Goal: Book appointment/travel/reservation

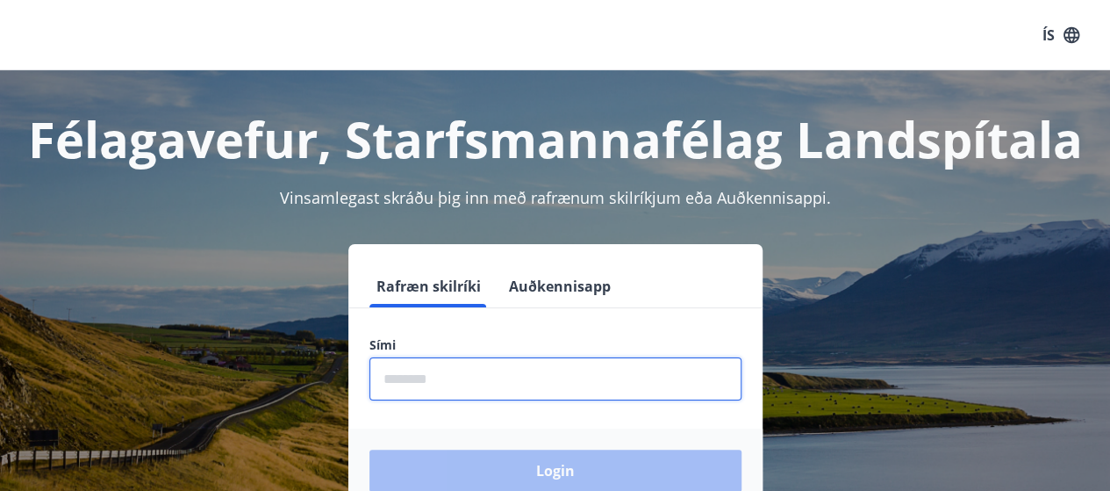
click at [450, 378] on input "phone" at bounding box center [556, 378] width 372 height 43
type input "********"
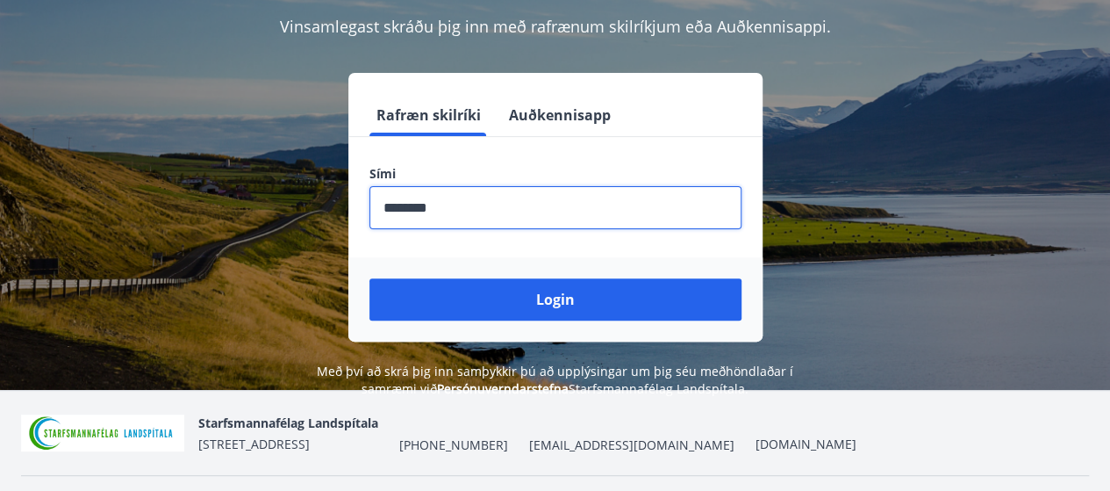
scroll to position [172, 0]
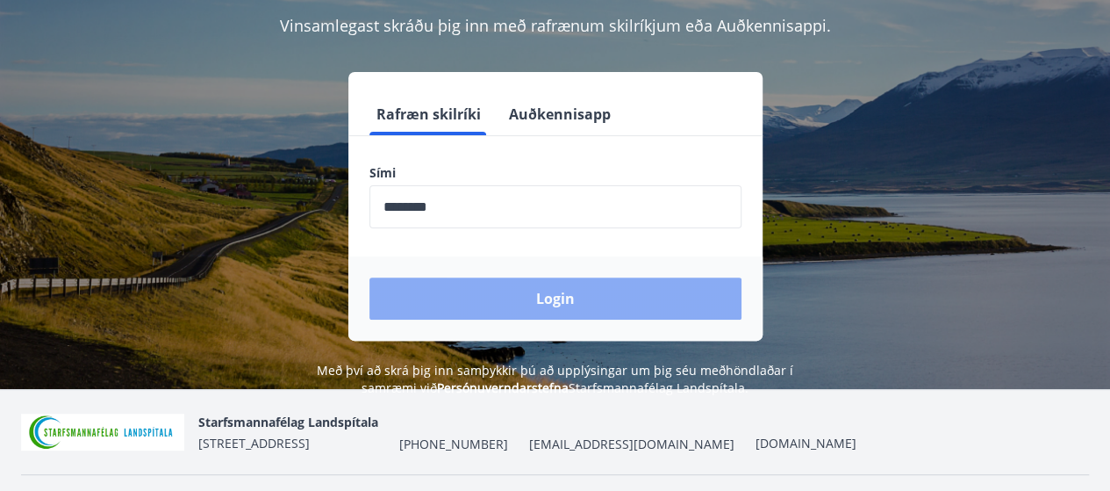
click at [469, 300] on button "Login" at bounding box center [556, 298] width 372 height 42
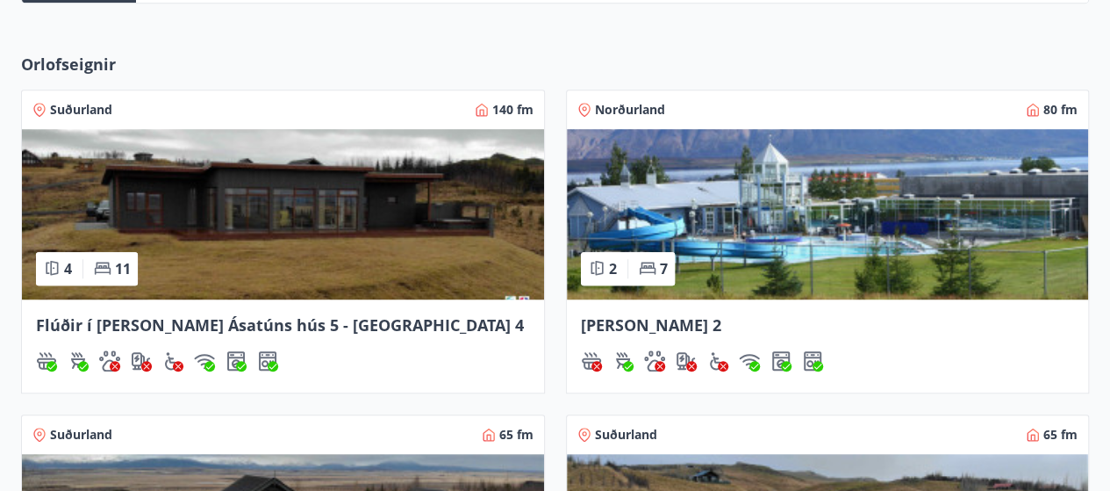
scroll to position [525, 0]
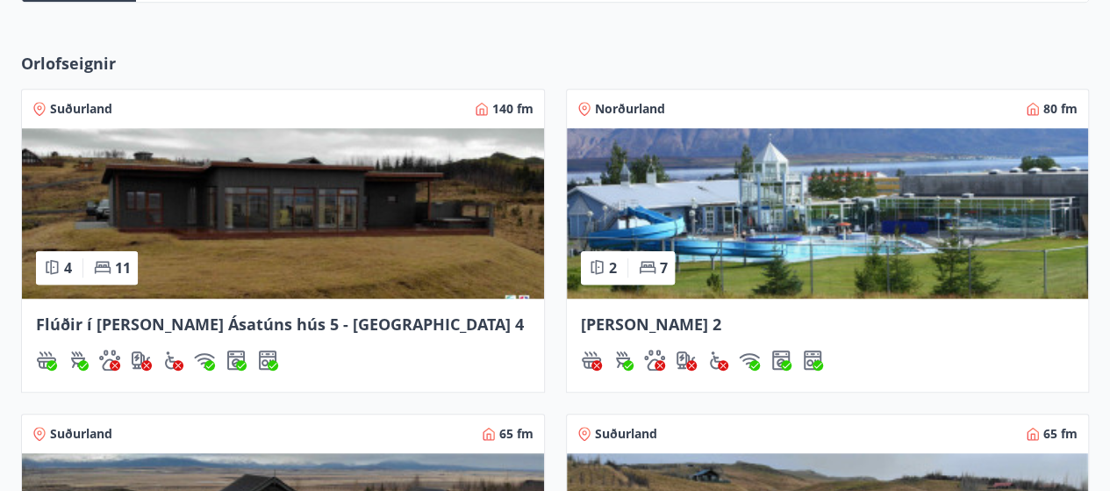
click at [265, 323] on span "Flúðir í [PERSON_NAME] Ásatúns hús 5 - [GEOGRAPHIC_DATA] 4" at bounding box center [280, 323] width 488 height 21
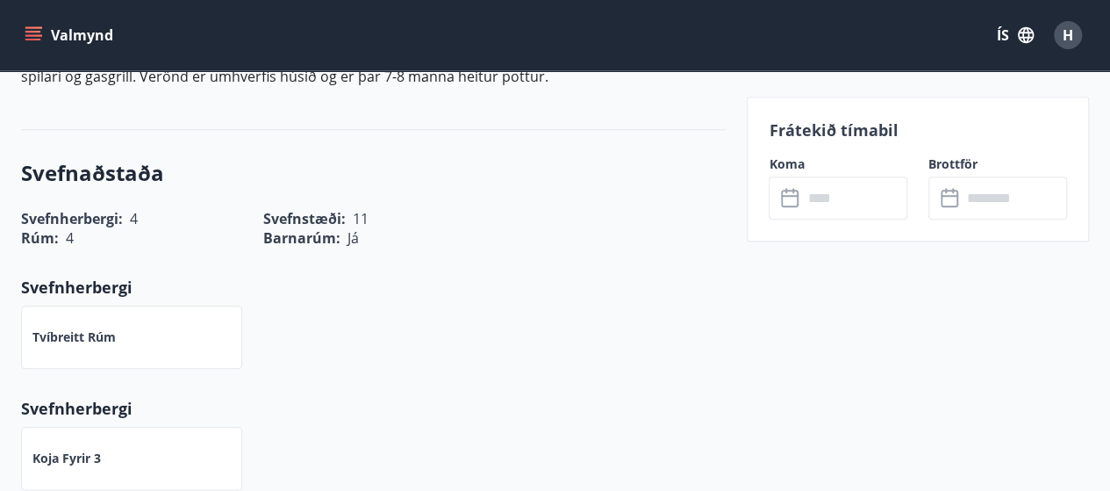
scroll to position [773, 0]
click at [837, 185] on input "text" at bounding box center [854, 197] width 105 height 43
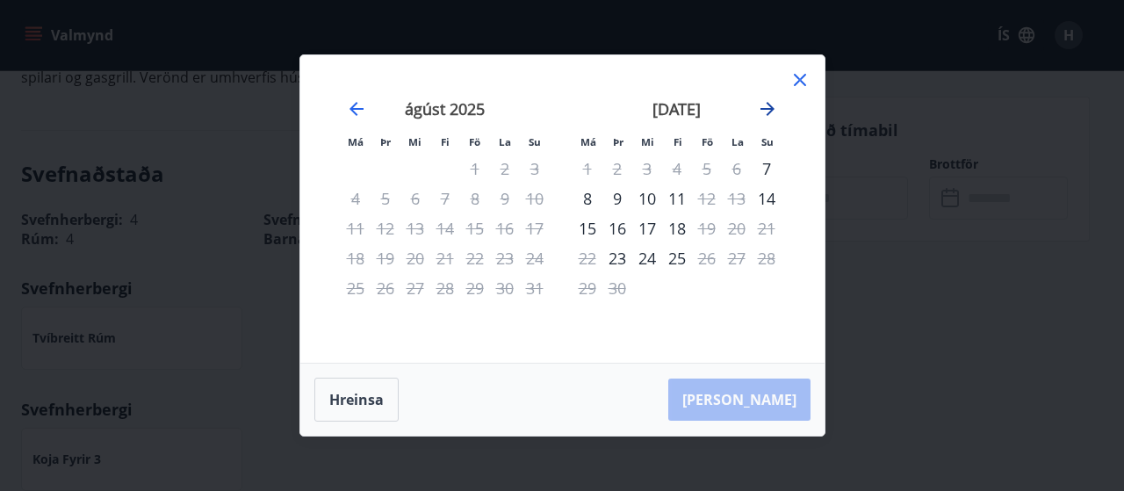
click at [765, 104] on icon "Move forward to switch to the next month." at bounding box center [767, 108] width 21 height 21
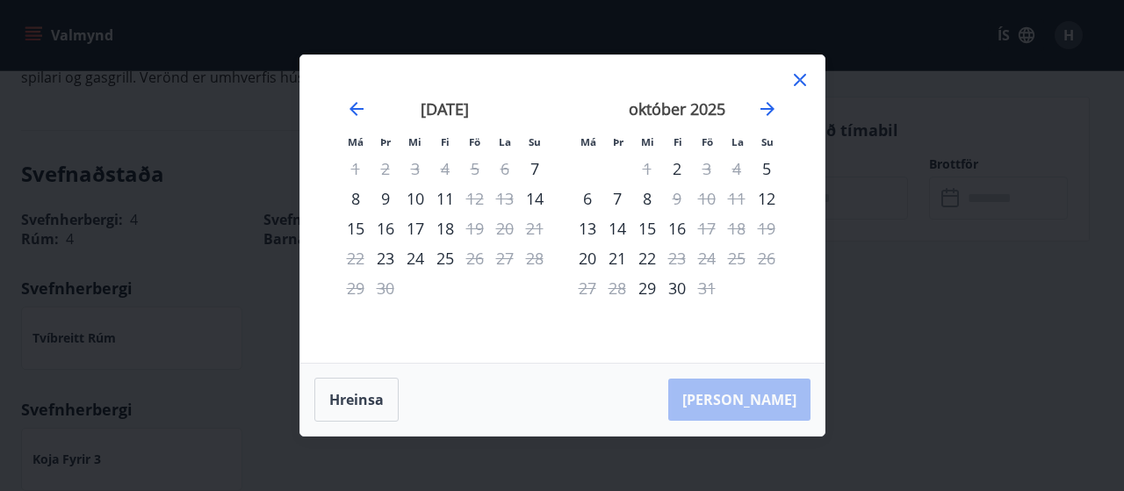
click at [797, 78] on icon at bounding box center [800, 80] width 12 height 12
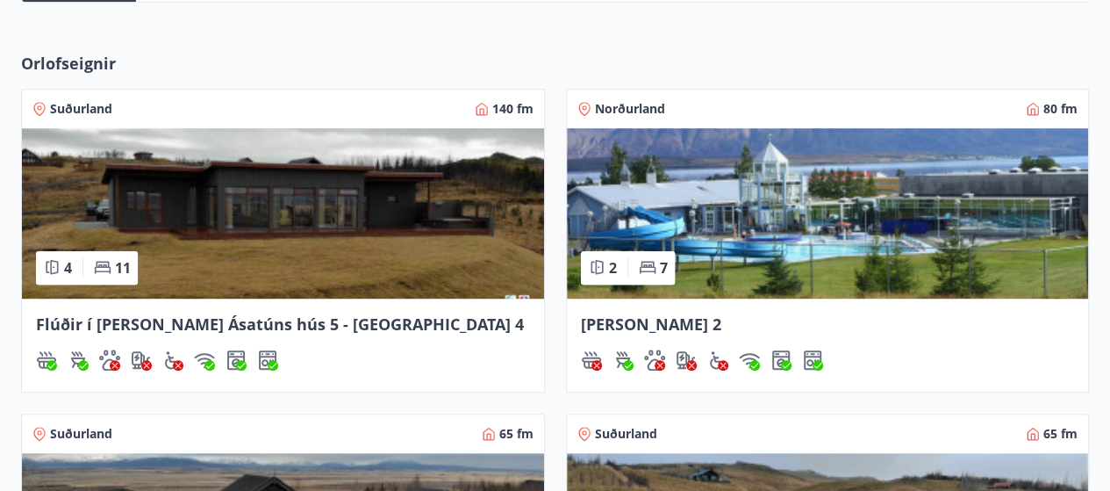
scroll to position [486, 0]
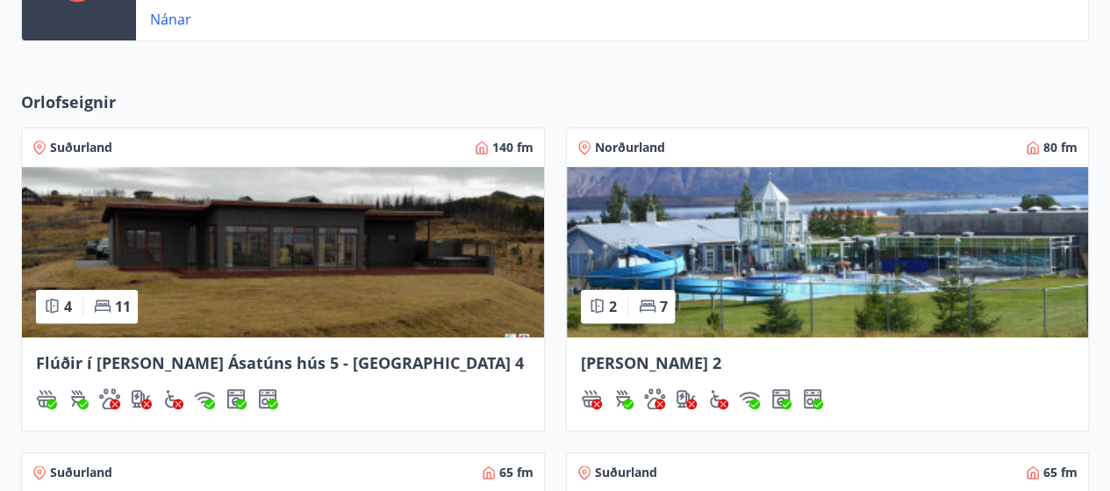
click at [796, 202] on img at bounding box center [828, 252] width 522 height 170
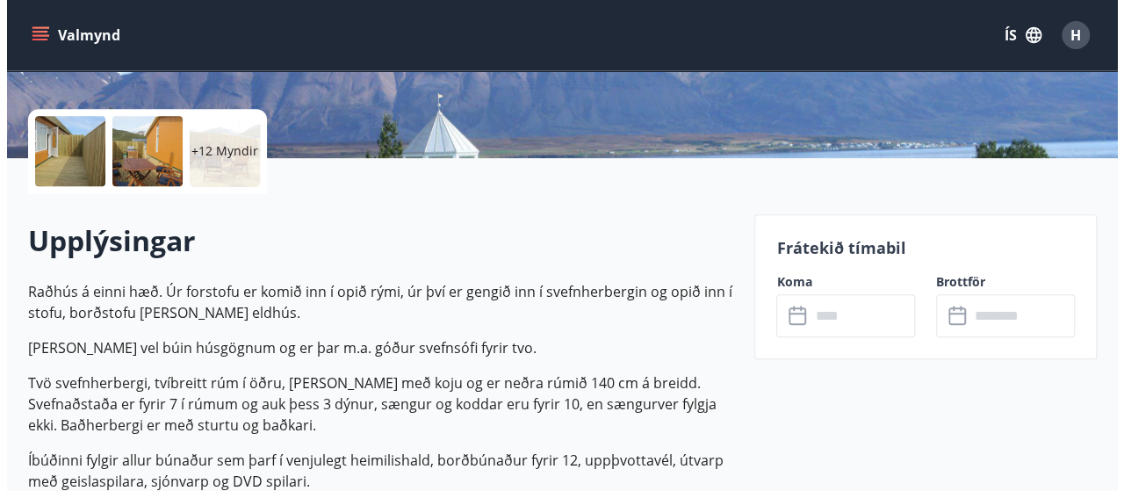
scroll to position [370, 0]
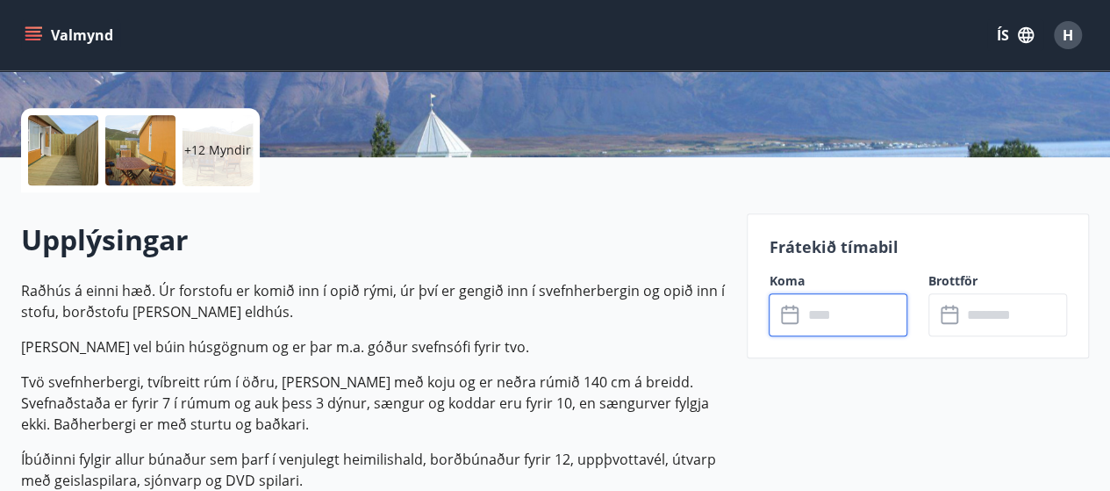
click at [844, 317] on input "text" at bounding box center [854, 314] width 105 height 43
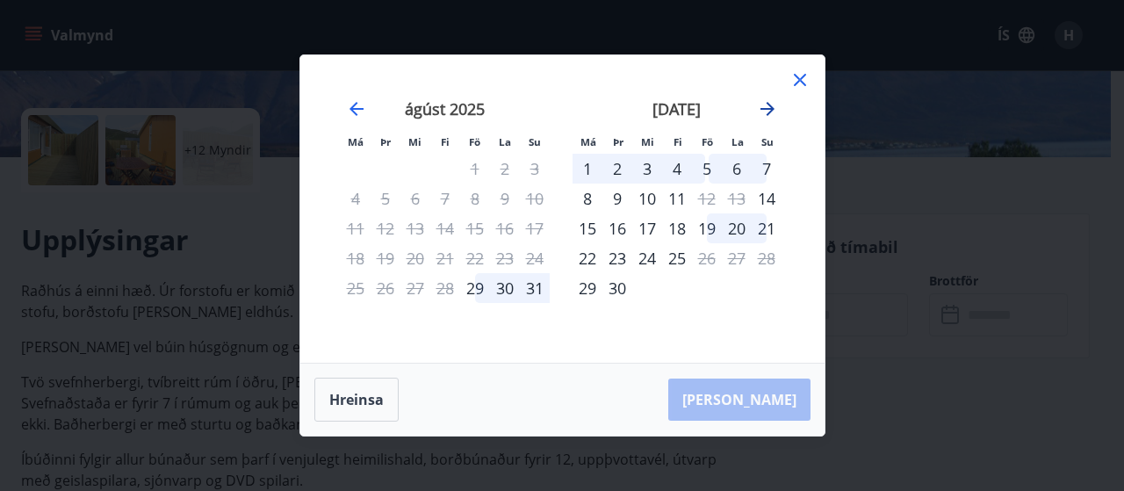
click at [769, 107] on icon "Move forward to switch to the next month." at bounding box center [767, 108] width 21 height 21
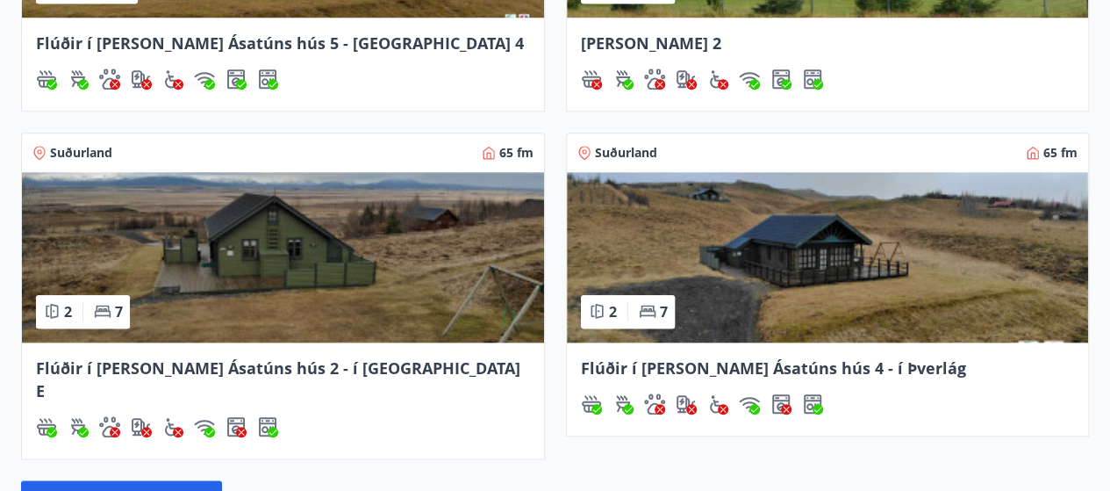
scroll to position [864, 0]
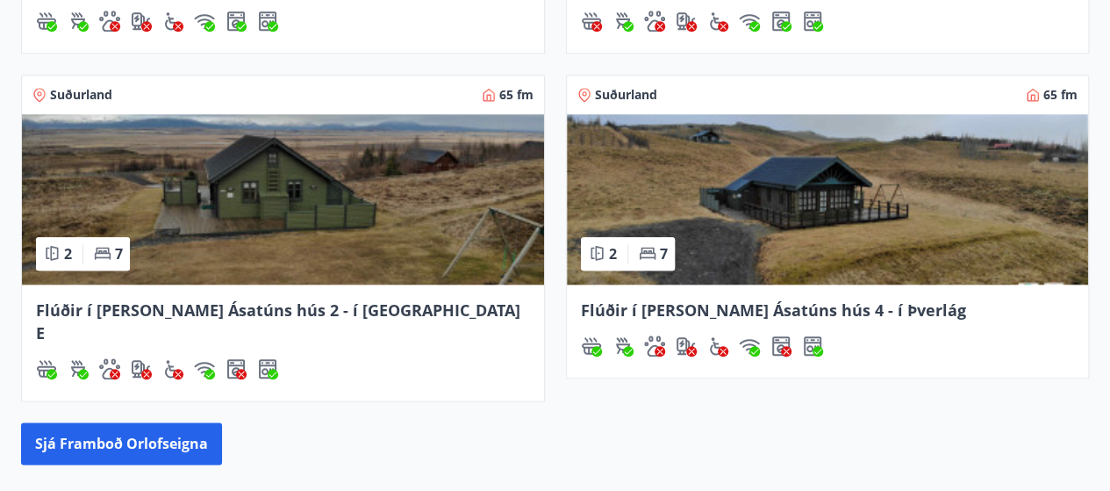
click at [481, 184] on img at bounding box center [283, 199] width 522 height 170
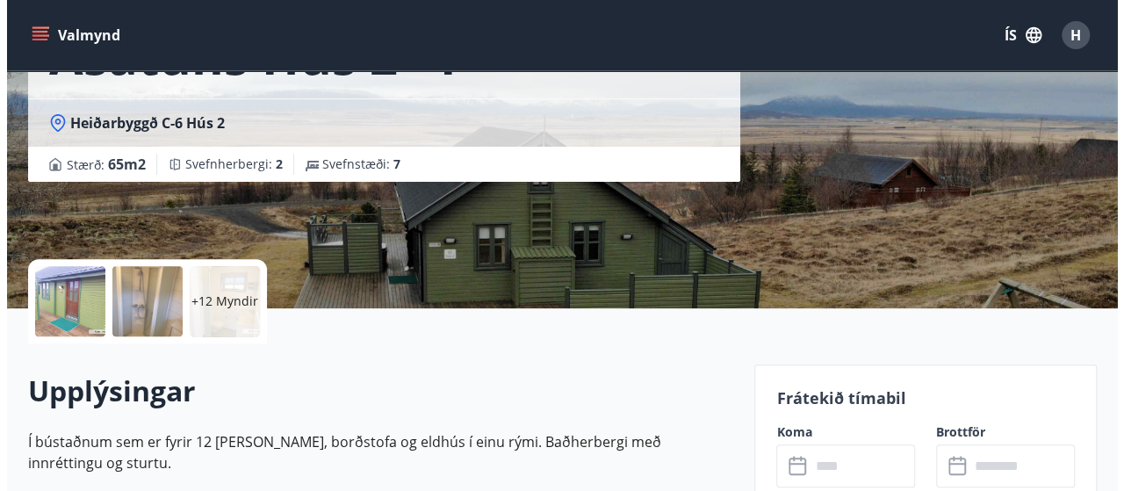
scroll to position [301, 0]
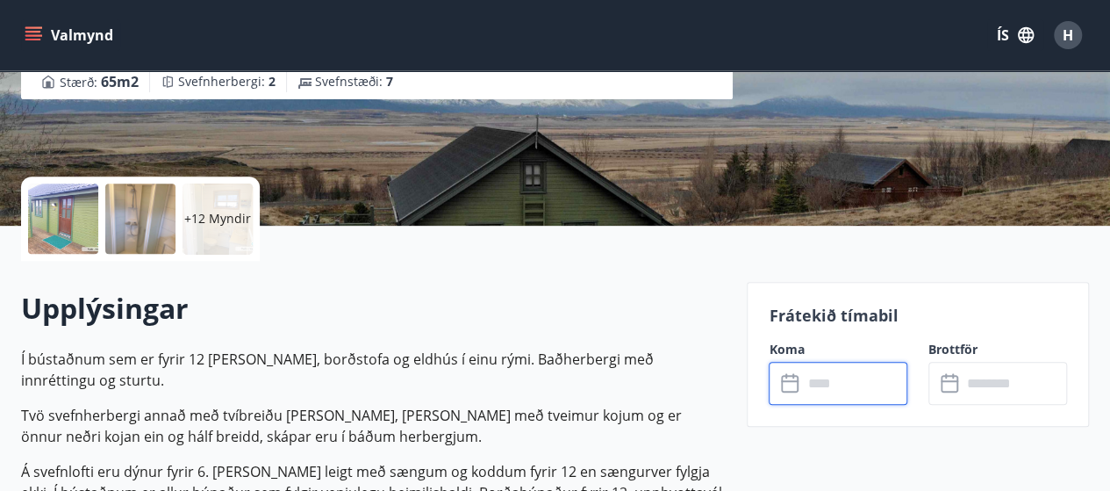
click at [866, 376] on input "text" at bounding box center [854, 383] width 105 height 43
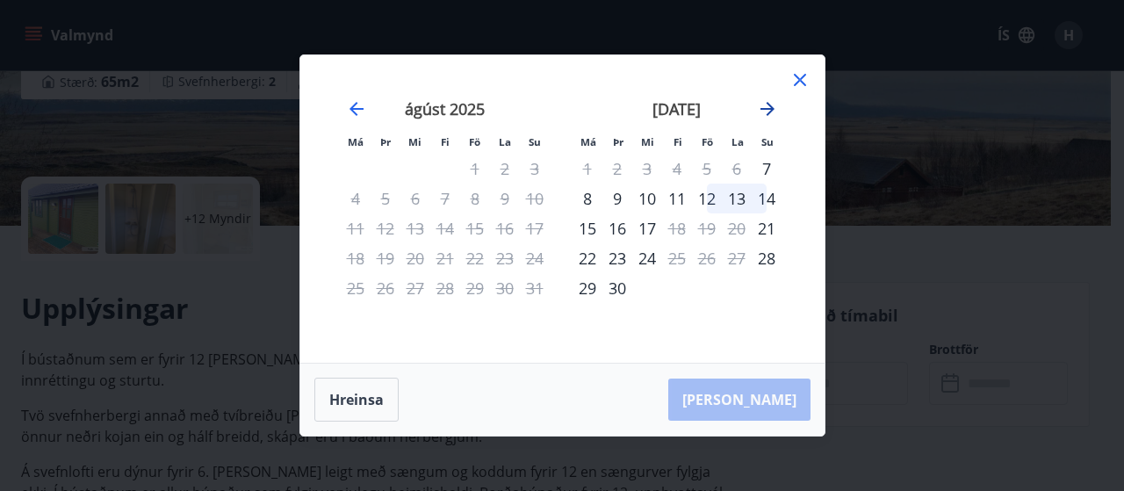
click at [764, 107] on icon "Move forward to switch to the next month." at bounding box center [767, 108] width 21 height 21
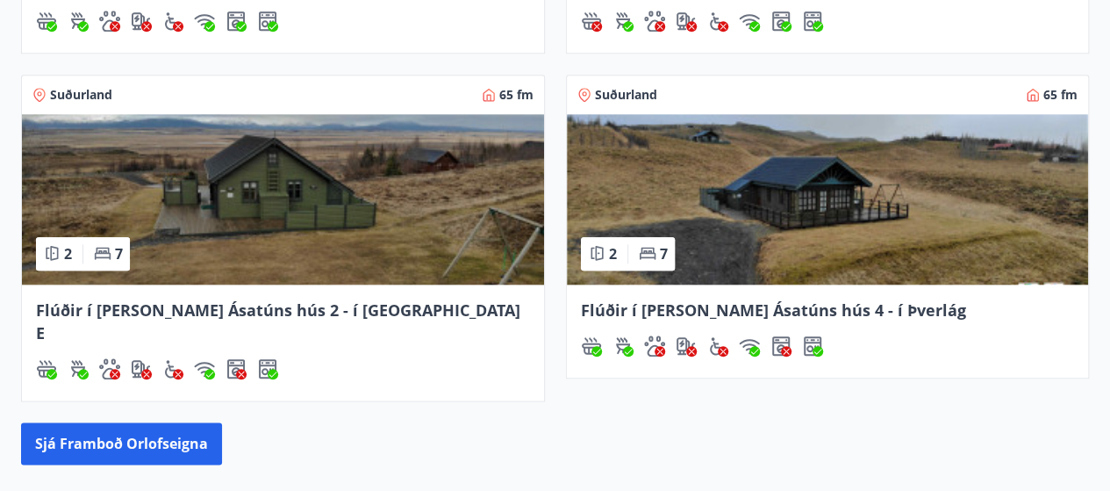
scroll to position [825, 0]
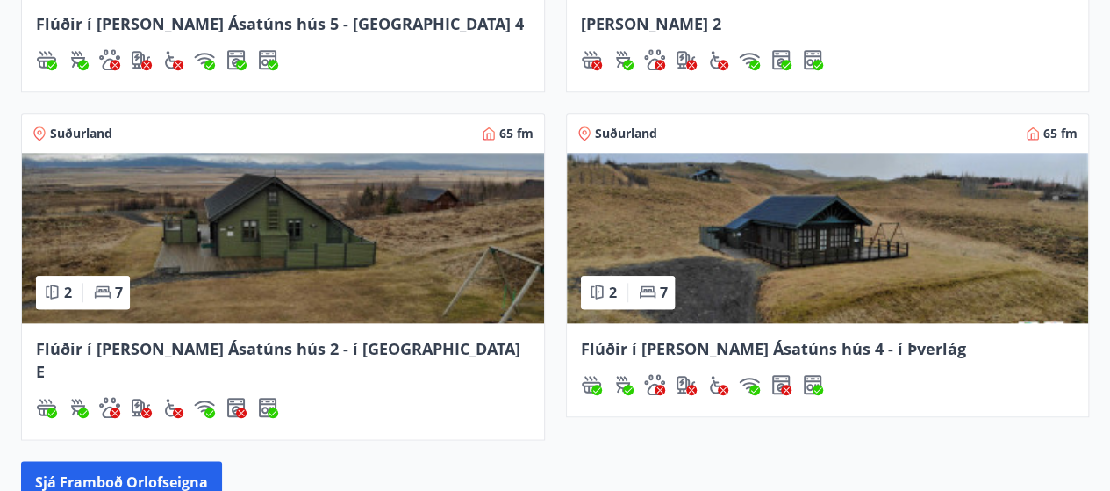
click at [806, 236] on img at bounding box center [828, 238] width 522 height 170
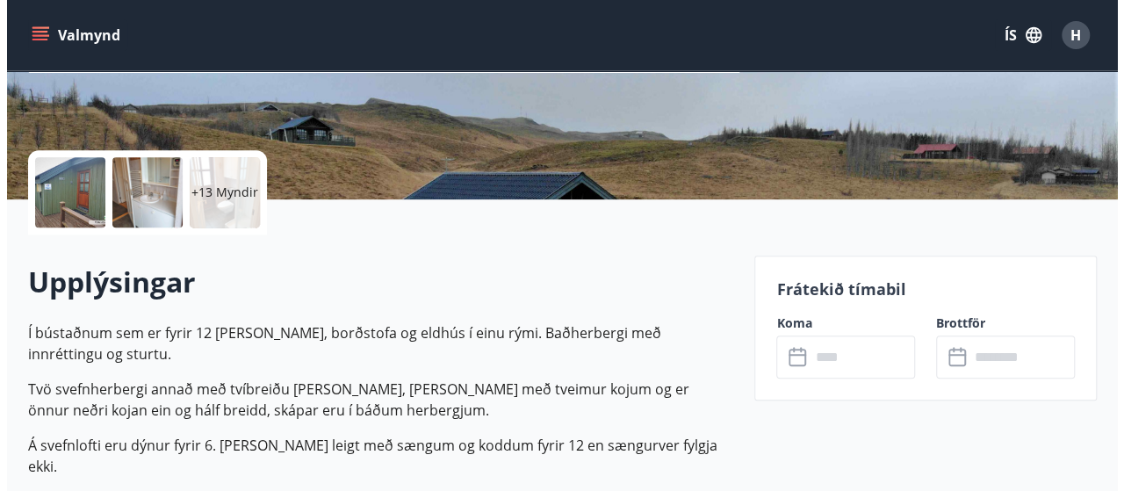
scroll to position [327, 0]
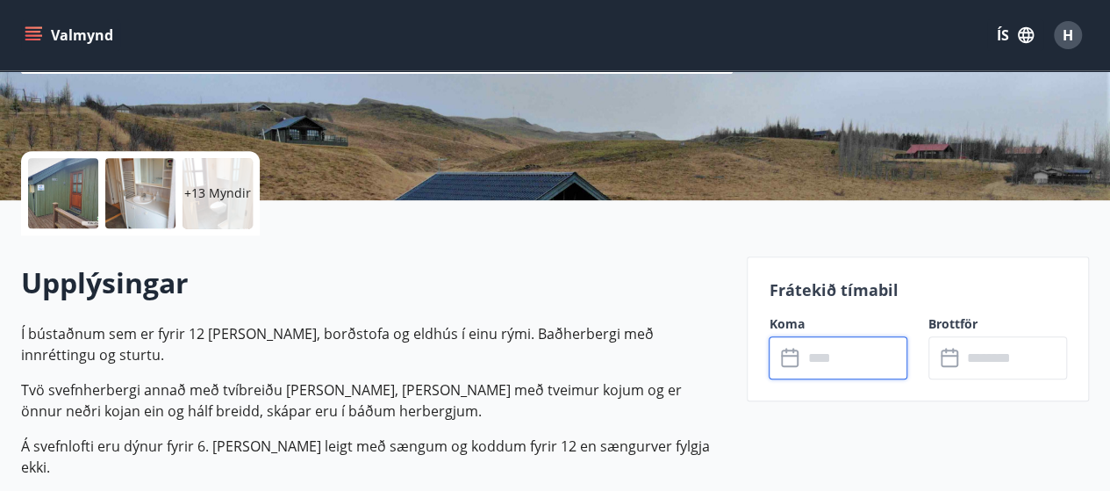
click at [834, 363] on input "text" at bounding box center [854, 357] width 105 height 43
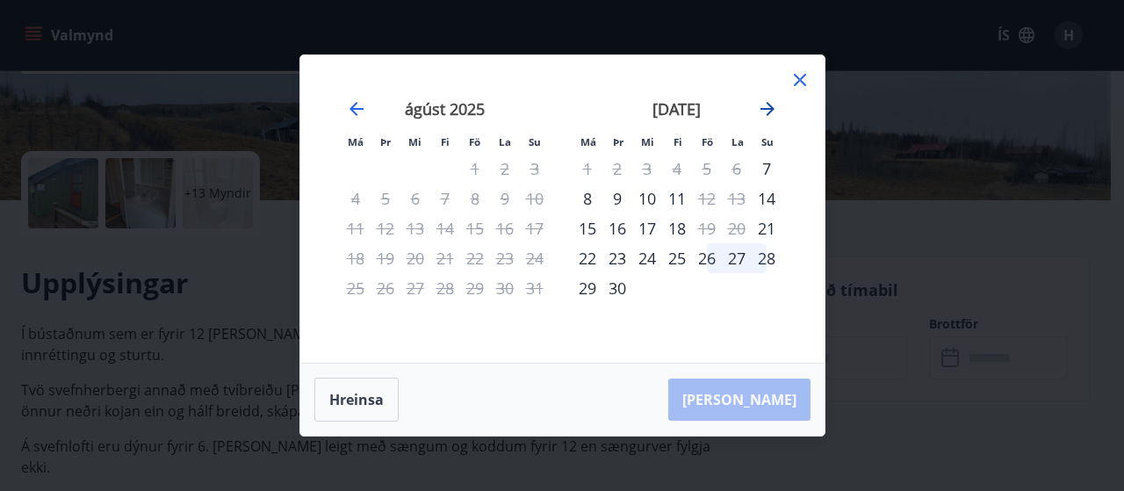
click at [763, 105] on icon "Move forward to switch to the next month." at bounding box center [767, 108] width 21 height 21
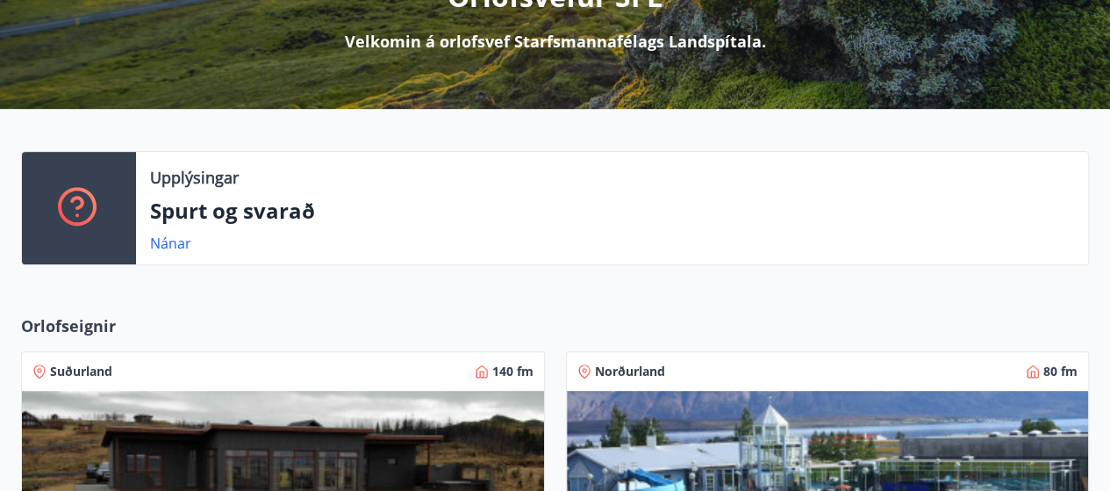
scroll to position [837, 0]
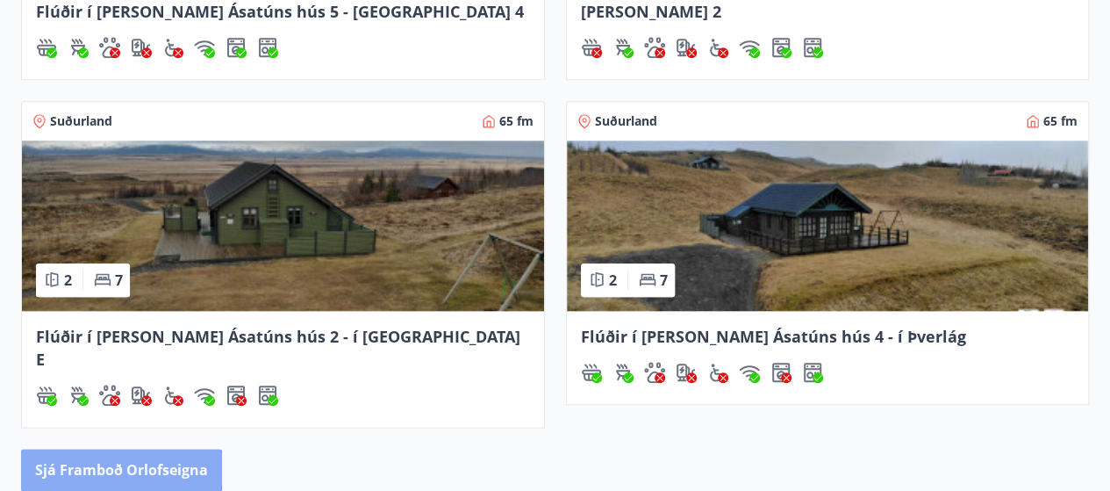
click at [101, 449] on button "Sjá framboð orlofseigna" at bounding box center [121, 470] width 201 height 42
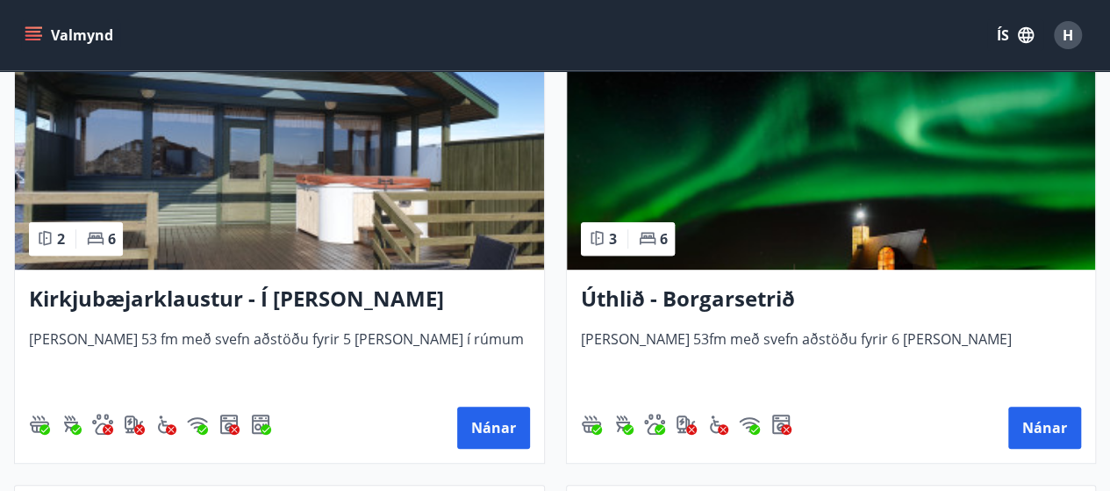
scroll to position [381, 0]
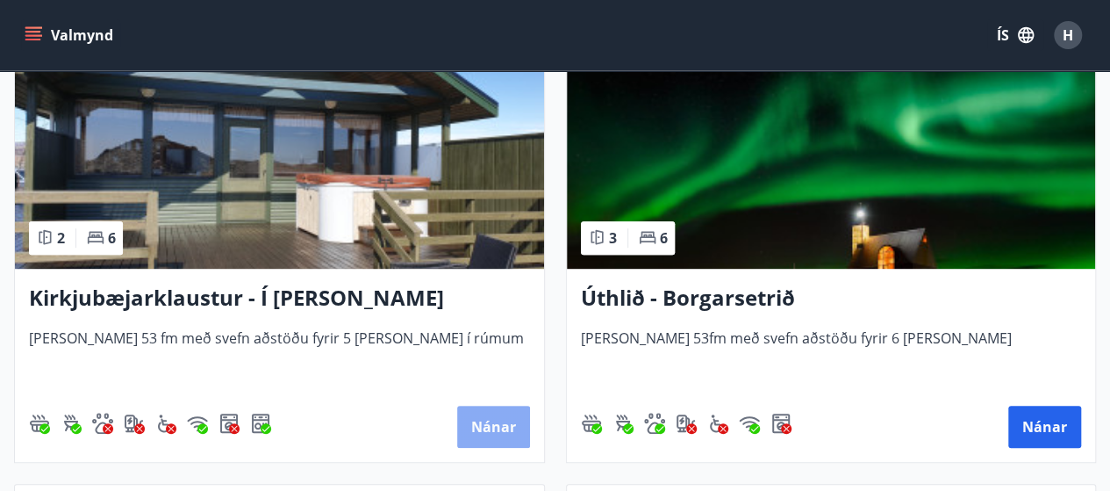
click at [496, 429] on button "Nánar" at bounding box center [493, 427] width 73 height 42
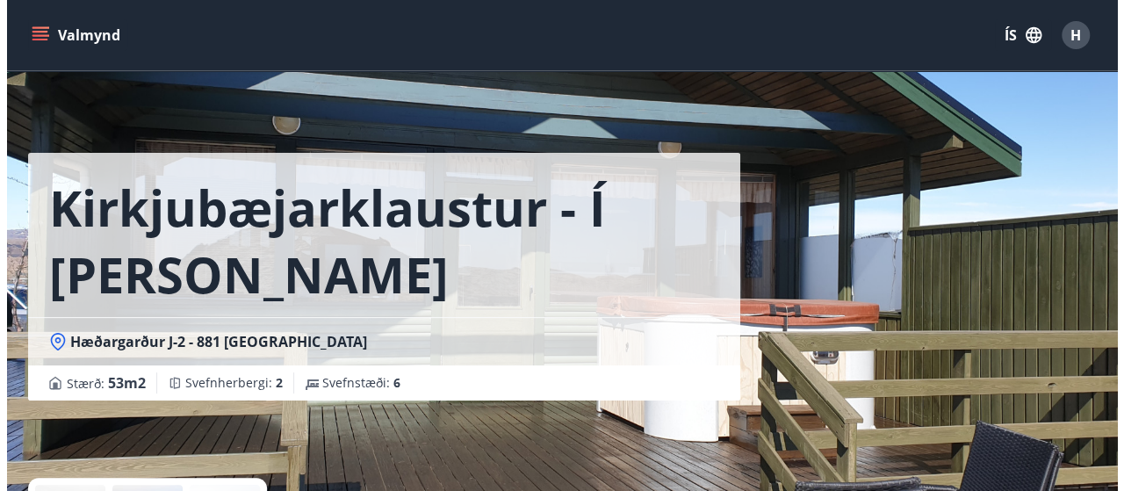
scroll to position [280, 0]
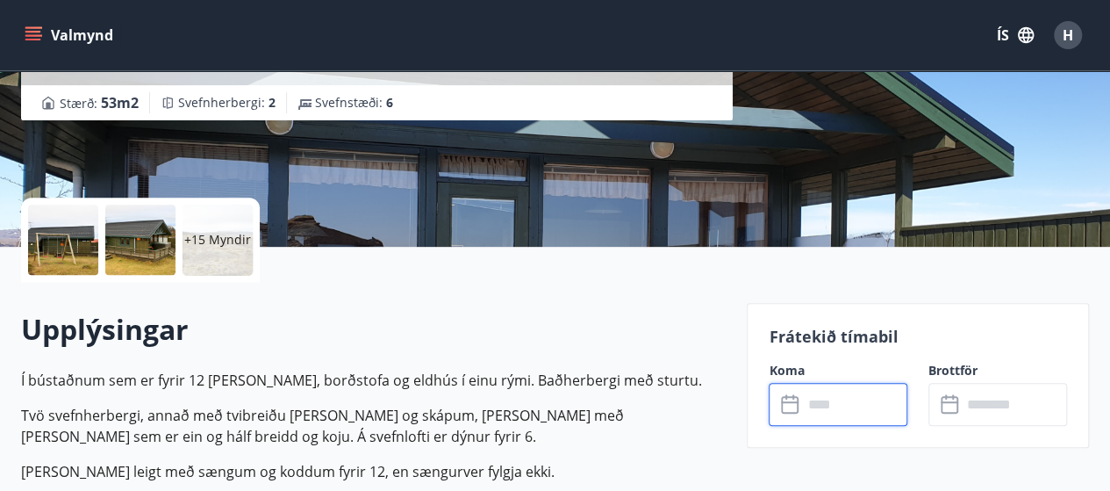
click at [871, 398] on input "text" at bounding box center [854, 404] width 105 height 43
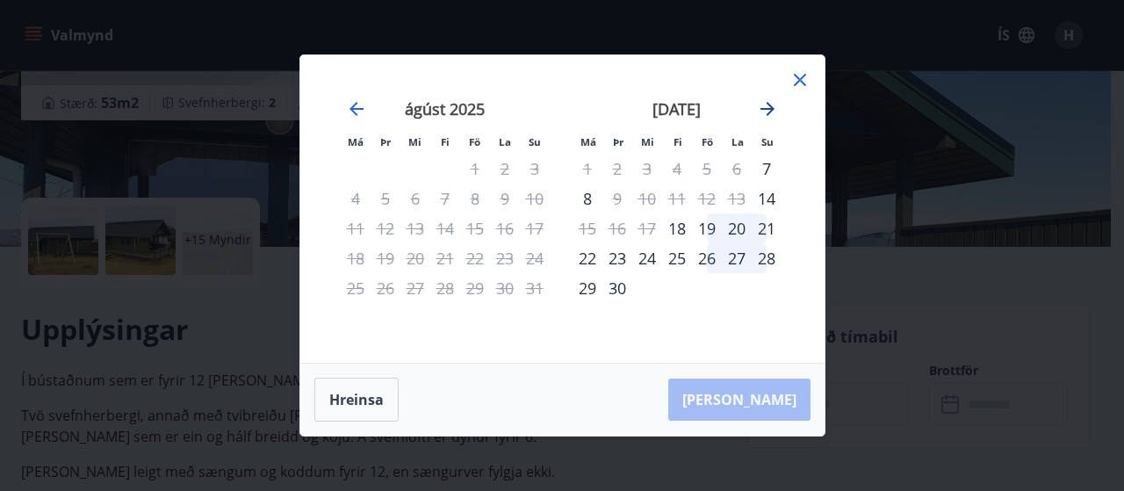
click at [776, 110] on icon "Move forward to switch to the next month." at bounding box center [767, 108] width 21 height 21
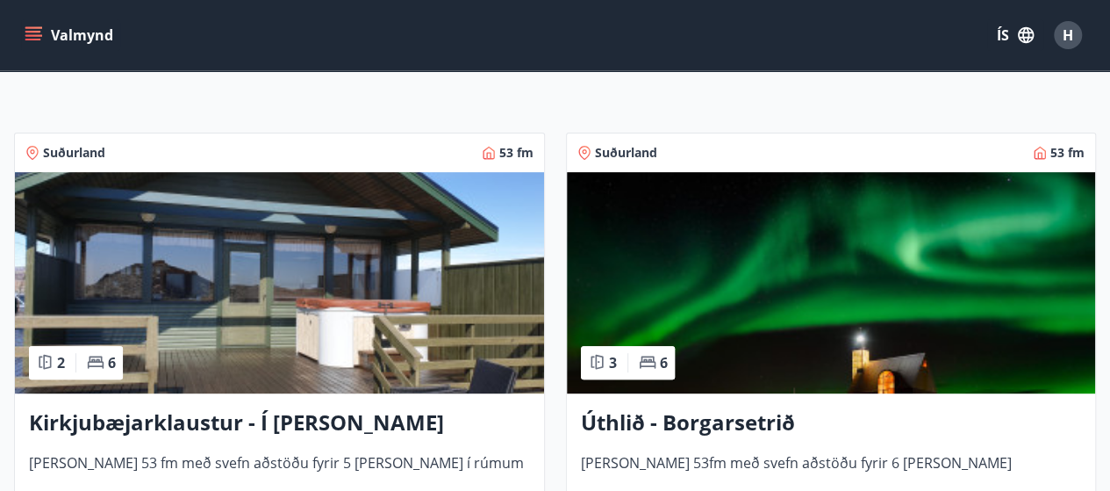
scroll to position [285, 0]
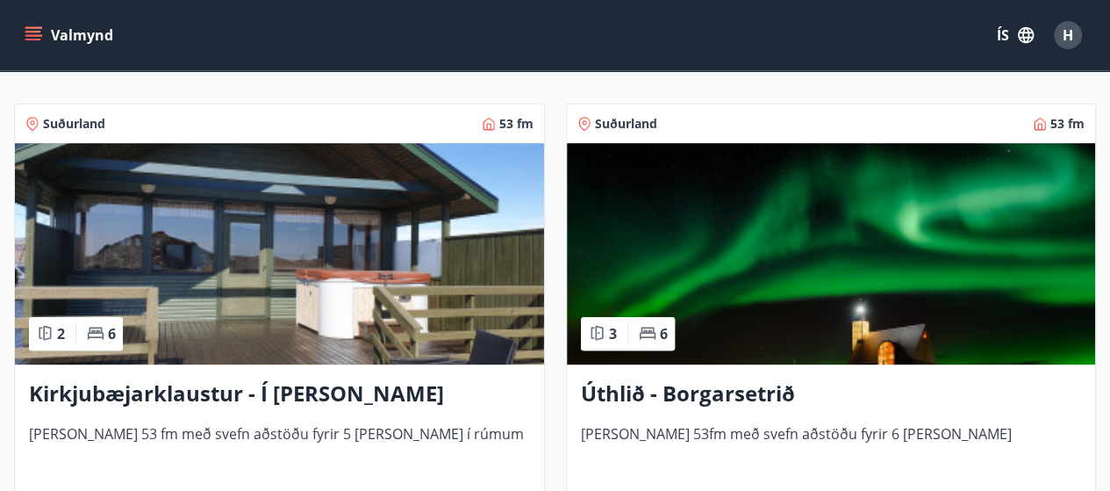
click at [721, 251] on img at bounding box center [831, 253] width 529 height 221
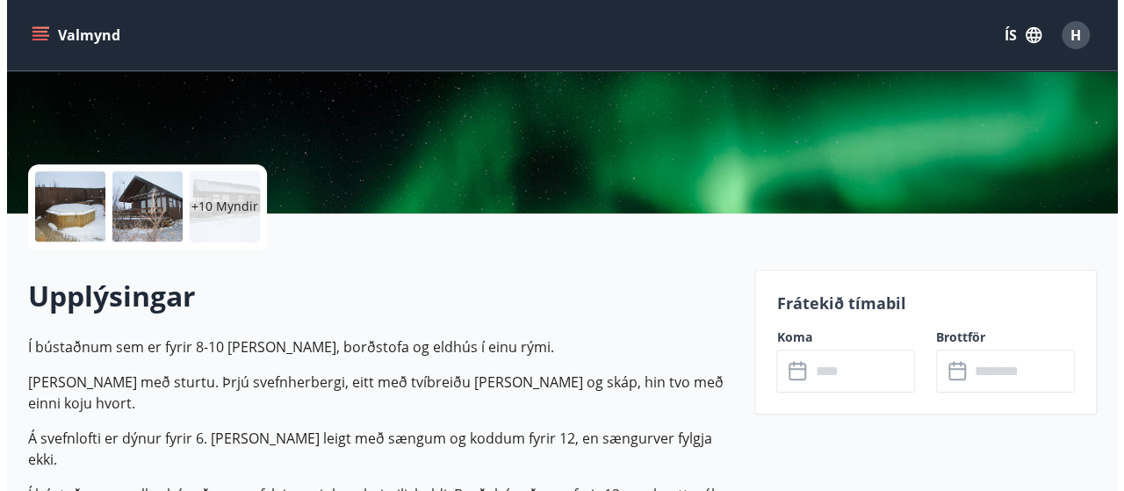
scroll to position [459, 0]
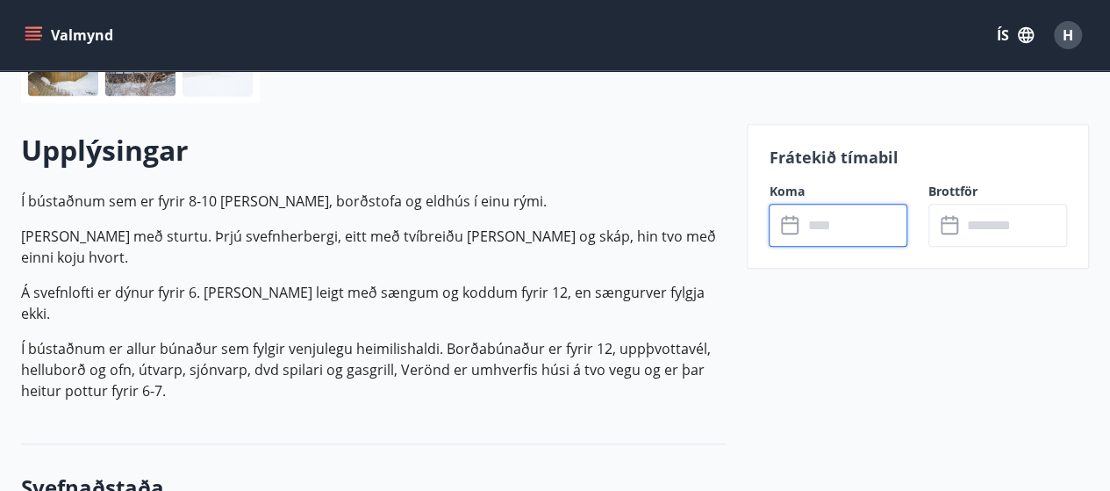
click at [830, 232] on input "text" at bounding box center [854, 225] width 105 height 43
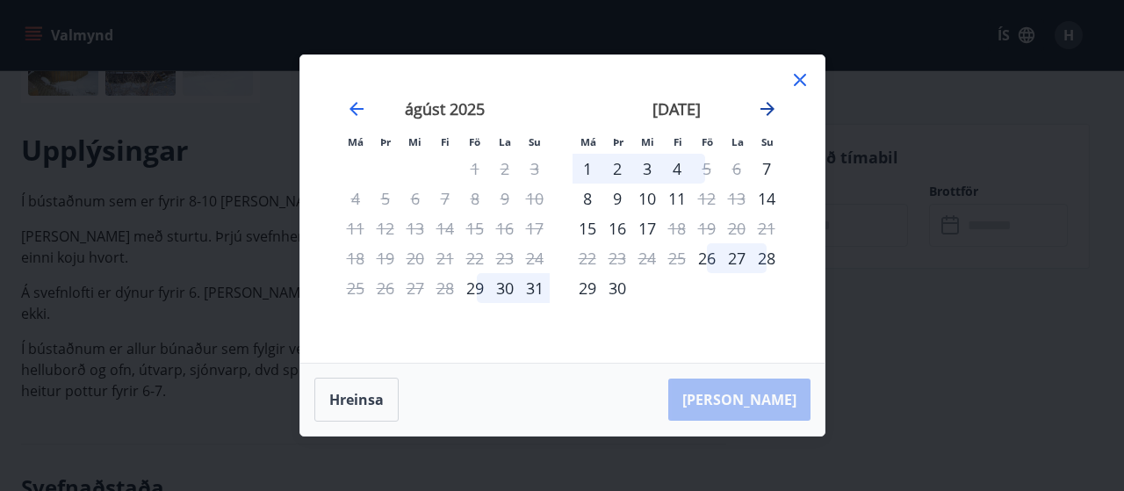
click at [769, 111] on icon "Move forward to switch to the next month." at bounding box center [767, 108] width 21 height 21
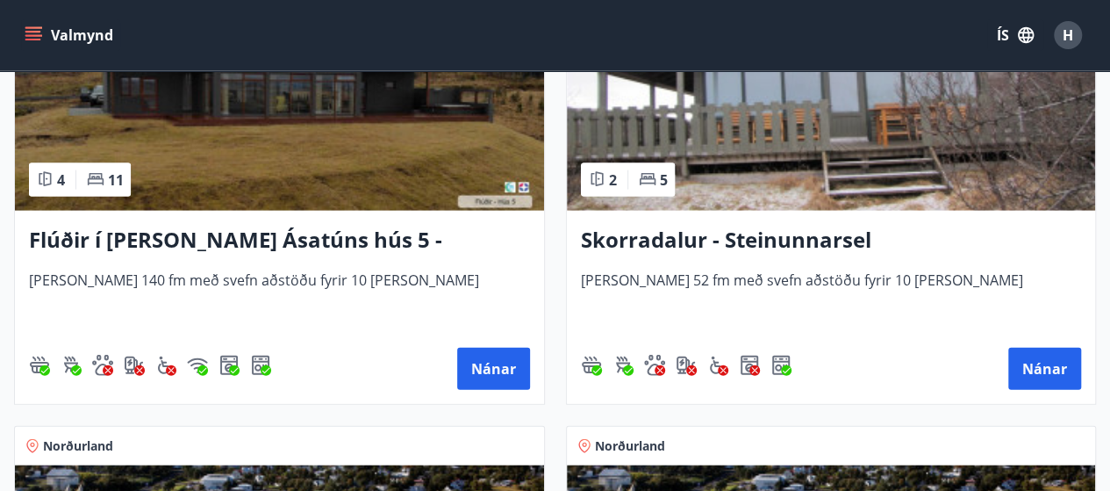
scroll to position [1870, 0]
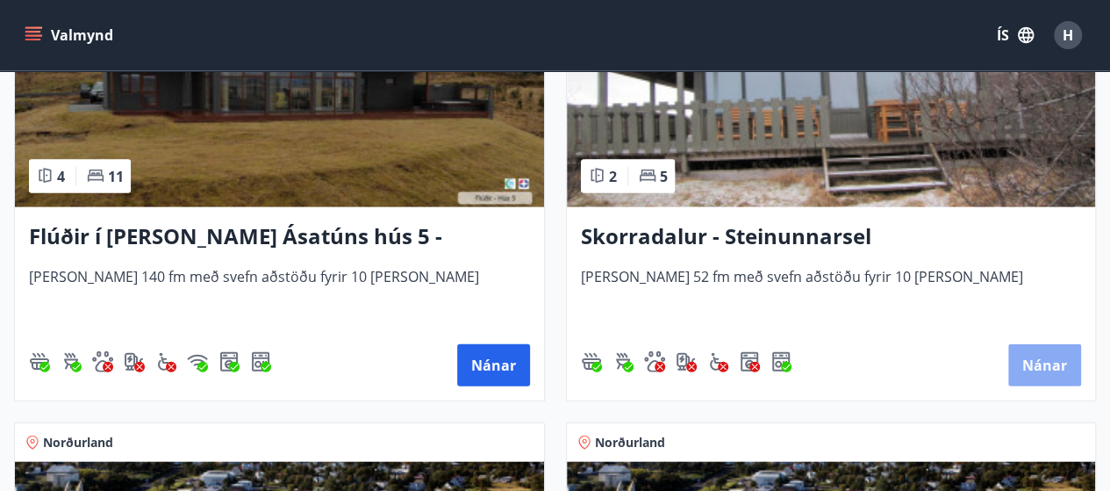
click at [1039, 357] on button "Nánar" at bounding box center [1045, 365] width 73 height 42
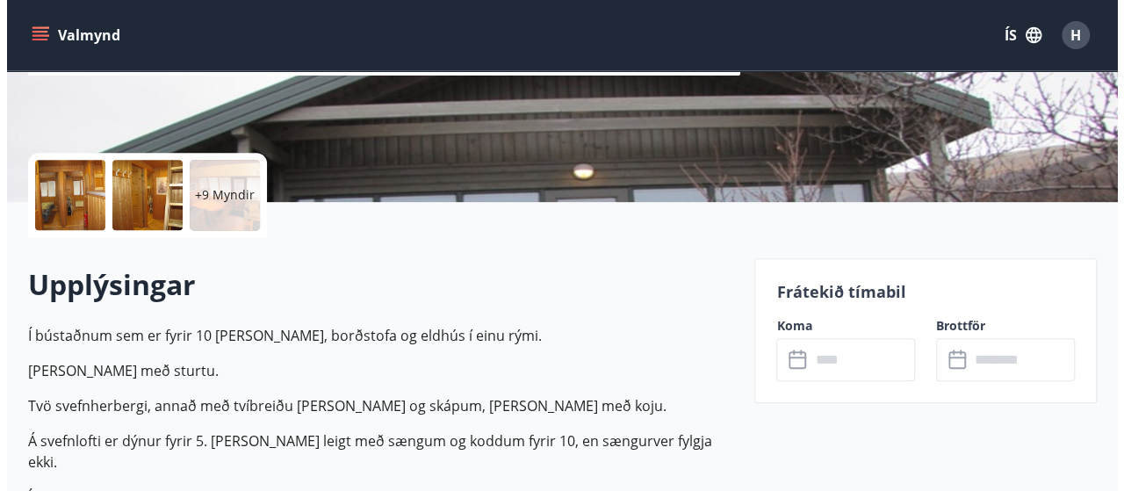
scroll to position [343, 0]
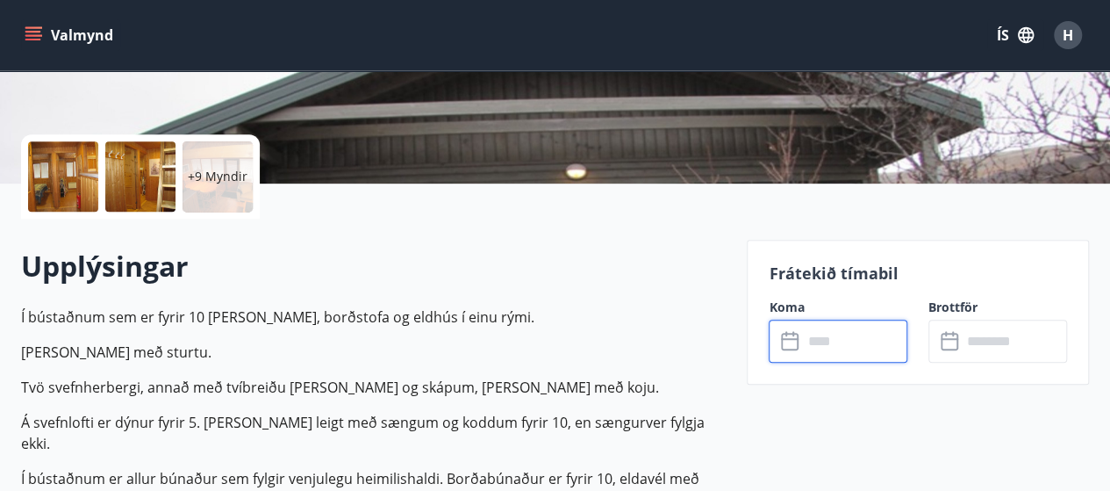
click at [880, 321] on input "text" at bounding box center [854, 341] width 105 height 43
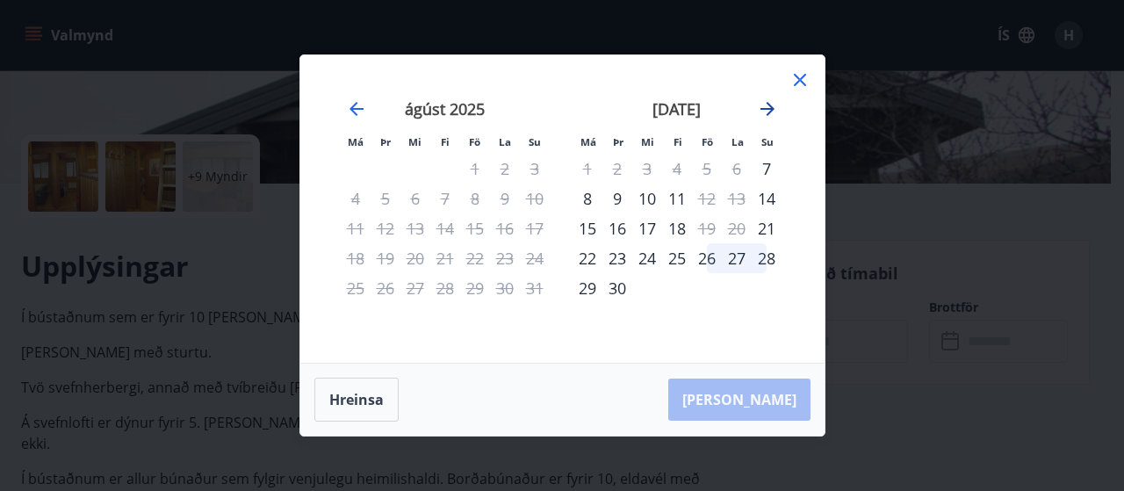
click at [757, 100] on icon "Move forward to switch to the next month." at bounding box center [767, 108] width 21 height 21
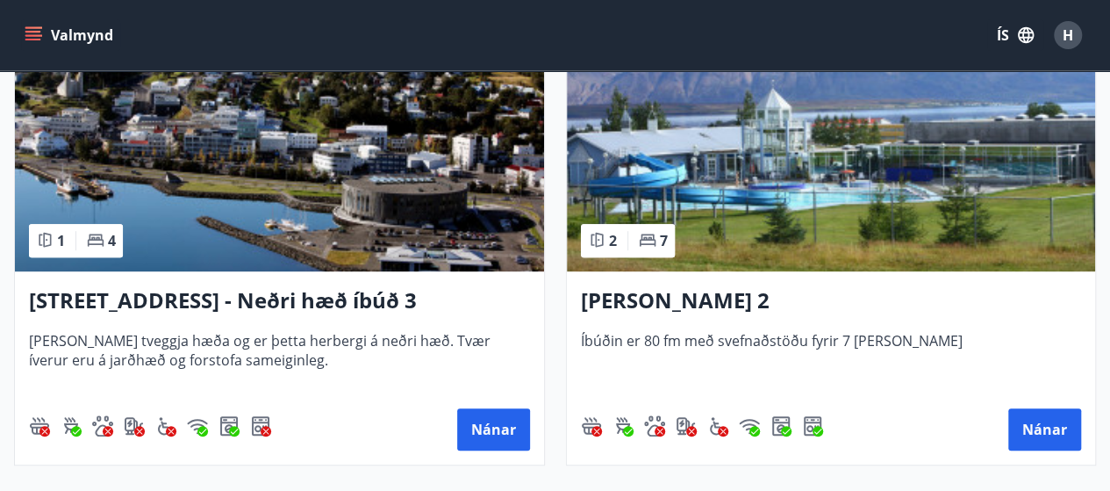
scroll to position [3913, 0]
